Goal: Information Seeking & Learning: Check status

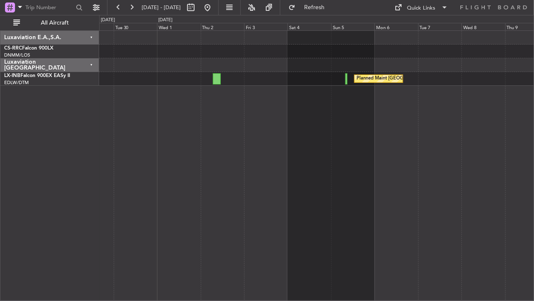
click at [245, 171] on div "Planned Maint [GEOGRAPHIC_DATA] ([GEOGRAPHIC_DATA]) Unplanned Maint [GEOGRAPHIC…" at bounding box center [317, 165] width 436 height 271
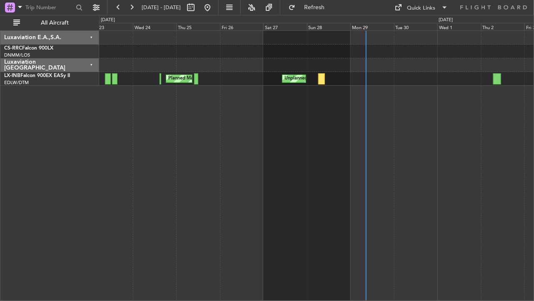
click at [486, 140] on div "Unplanned Maint Roma (Ciampino) Planned Maint [GEOGRAPHIC_DATA] ([GEOGRAPHIC_DA…" at bounding box center [317, 165] width 436 height 271
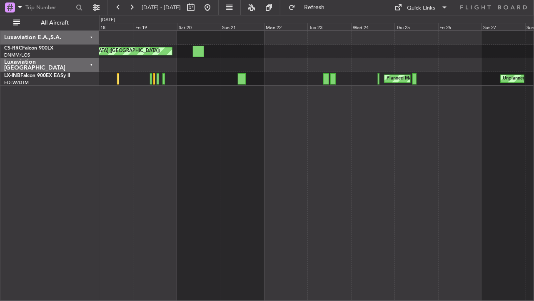
click at [392, 136] on div "Planned Maint [GEOGRAPHIC_DATA] ([GEOGRAPHIC_DATA]) Unplanned Maint [GEOGRAPHIC…" at bounding box center [317, 165] width 436 height 271
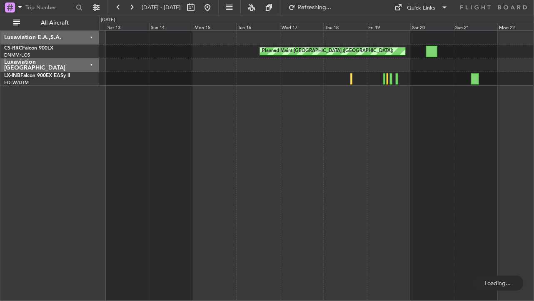
click at [375, 135] on div "Planned Maint [GEOGRAPHIC_DATA] ([GEOGRAPHIC_DATA]) Planned Maint [GEOGRAPHIC_D…" at bounding box center [317, 165] width 436 height 271
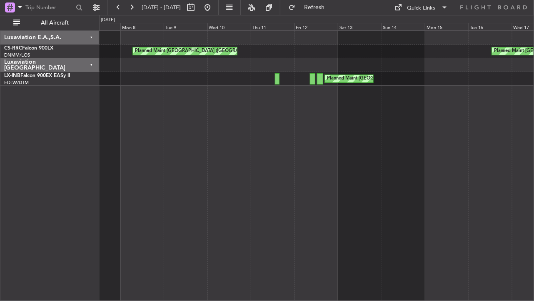
click at [438, 173] on div "Planned Maint [GEOGRAPHIC_DATA] ([GEOGRAPHIC_DATA]) Planned Maint [GEOGRAPHIC_D…" at bounding box center [317, 165] width 436 height 271
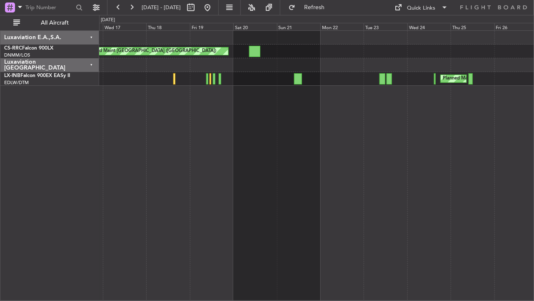
click at [82, 173] on div "Planned Maint [GEOGRAPHIC_DATA] ([GEOGRAPHIC_DATA]) Planned Maint [GEOGRAPHIC_D…" at bounding box center [267, 158] width 534 height 286
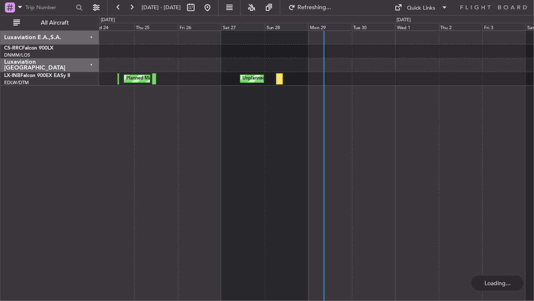
click at [152, 196] on div "Planned Maint [GEOGRAPHIC_DATA] ([GEOGRAPHIC_DATA]) Unplanned Maint [GEOGRAPHIC…" at bounding box center [317, 165] width 436 height 271
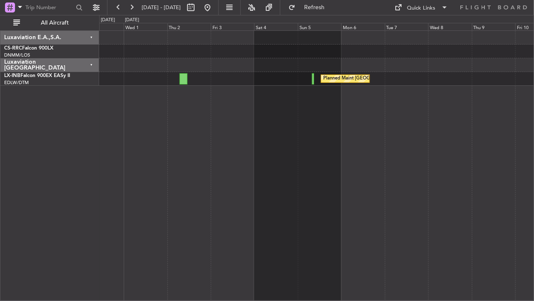
click at [214, 189] on div "Planned Maint [GEOGRAPHIC_DATA] ([GEOGRAPHIC_DATA]) Unplanned Maint [GEOGRAPHIC…" at bounding box center [317, 165] width 436 height 271
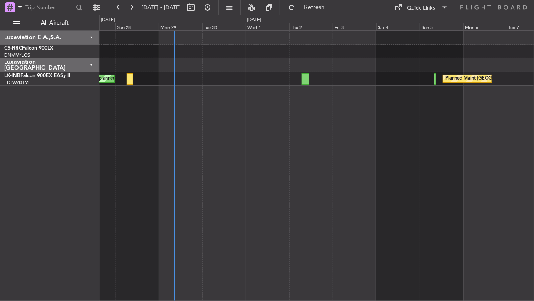
click at [292, 152] on div "Planned Maint [GEOGRAPHIC_DATA] ([GEOGRAPHIC_DATA]) Unplanned Maint [GEOGRAPHIC…" at bounding box center [317, 165] width 436 height 271
